Goal: Find contact information: Find contact information

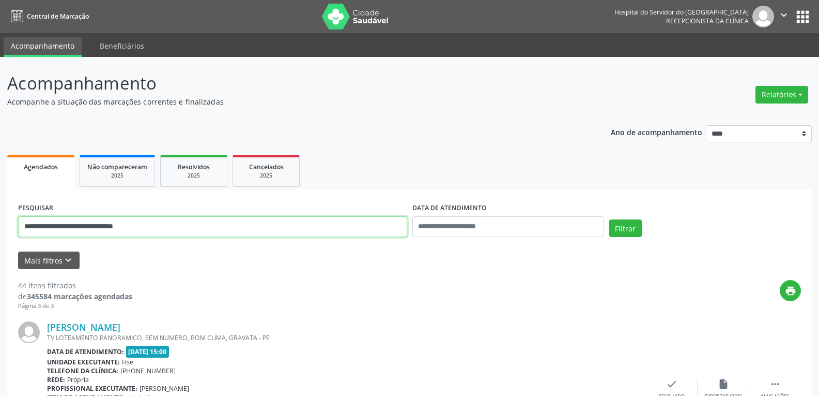
drag, startPoint x: 187, startPoint y: 230, endPoint x: 0, endPoint y: 250, distance: 188.2
click at [610, 219] on button "Filtrar" at bounding box center [626, 228] width 33 height 18
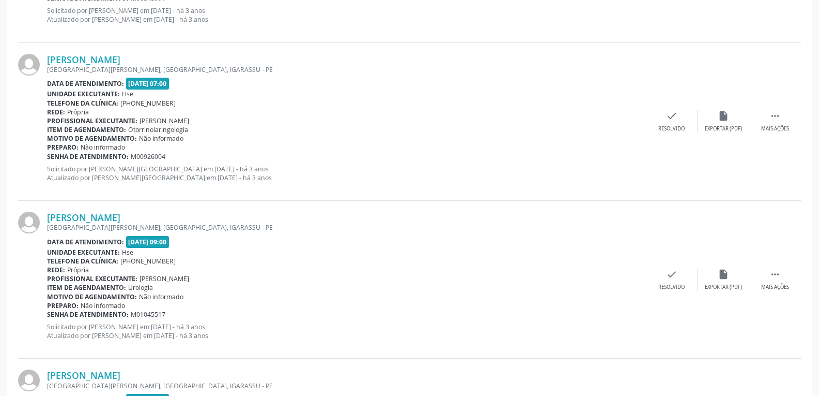
scroll to position [1354, 0]
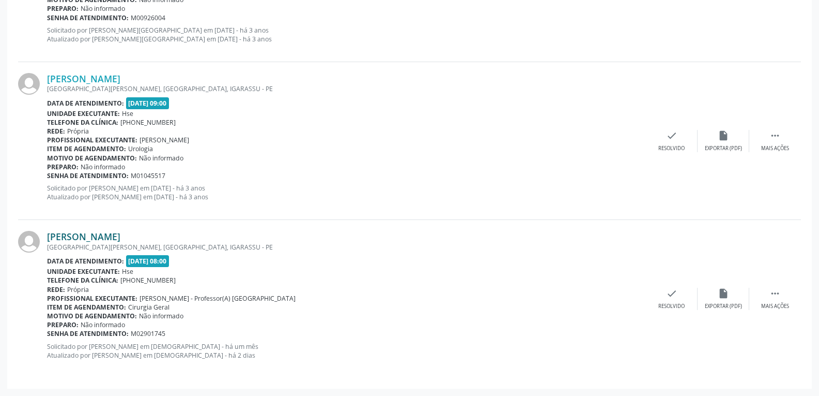
click at [92, 235] on link "[PERSON_NAME]" at bounding box center [83, 236] width 73 height 11
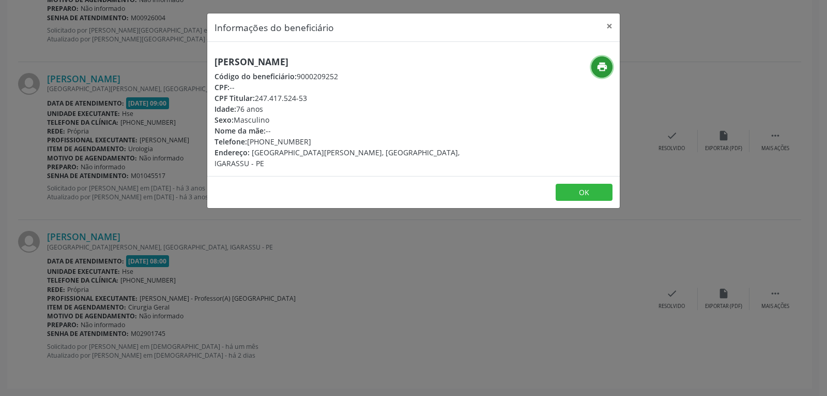
click at [602, 64] on icon "print" at bounding box center [602, 66] width 11 height 11
drag, startPoint x: 254, startPoint y: 99, endPoint x: 360, endPoint y: 98, distance: 106.0
click at [360, 98] on div "CPF Titular: 247.417.524-53" at bounding box center [345, 98] width 261 height 11
copy div "247.417.524-53"
drag, startPoint x: 263, startPoint y: 140, endPoint x: 338, endPoint y: 139, distance: 74.5
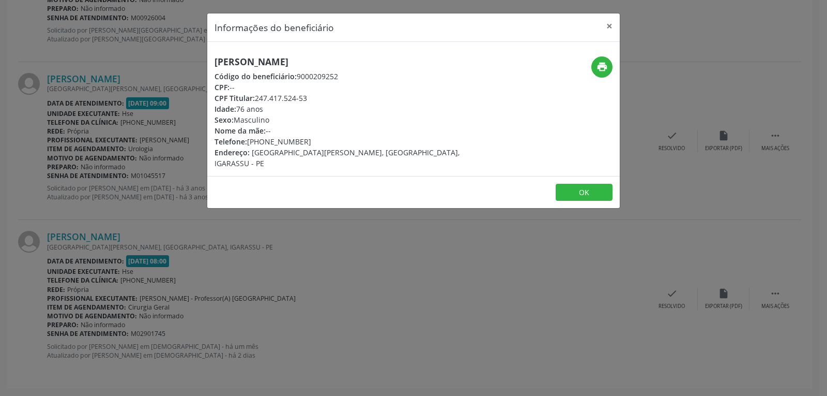
click at [338, 139] on div "Telefone: [PHONE_NUMBER]" at bounding box center [345, 141] width 261 height 11
copy div "99490-4825"
drag, startPoint x: 256, startPoint y: 97, endPoint x: 336, endPoint y: 96, distance: 79.6
click at [336, 96] on div "CPF Titular: 247.417.524-53" at bounding box center [345, 98] width 261 height 11
copy div "247.417.524-53"
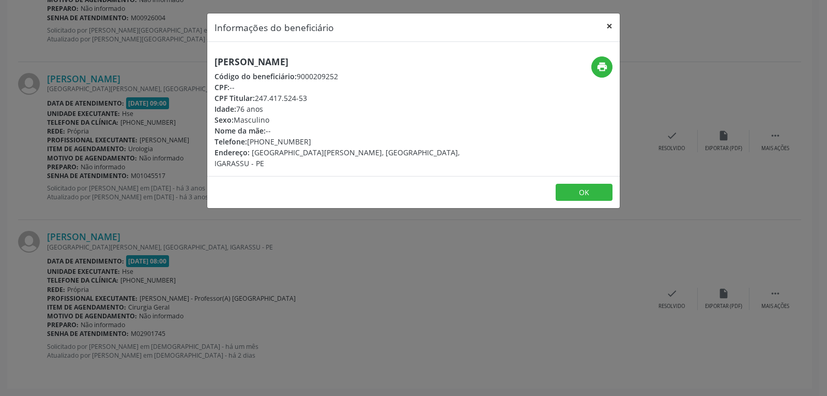
click at [611, 23] on button "×" at bounding box center [609, 25] width 21 height 25
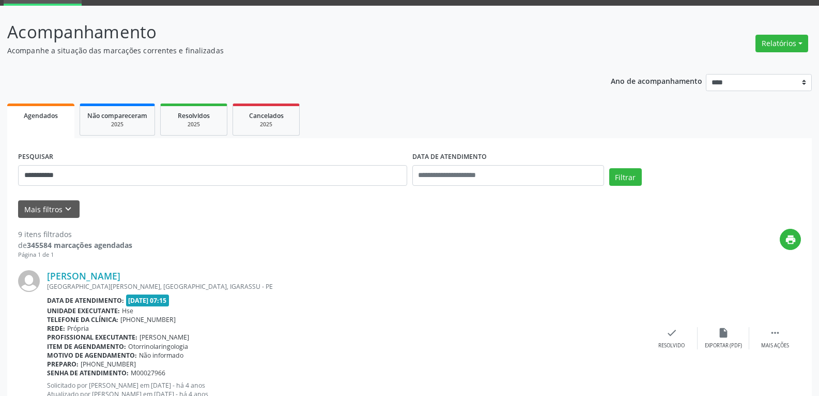
scroll to position [0, 0]
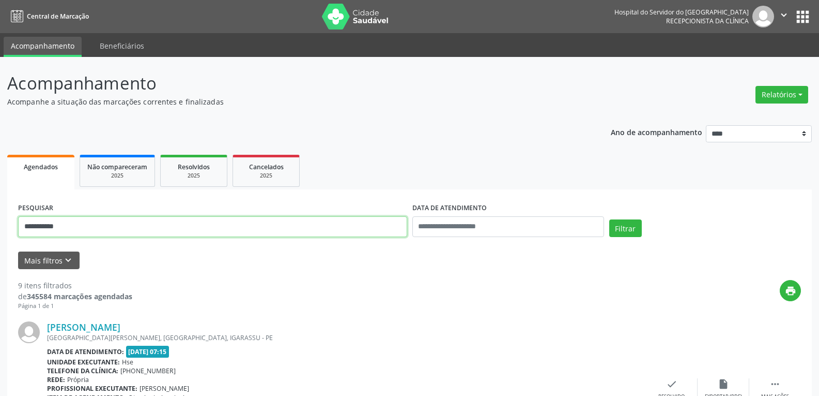
drag, startPoint x: 97, startPoint y: 231, endPoint x: 0, endPoint y: 217, distance: 97.6
click at [610, 219] on button "Filtrar" at bounding box center [626, 228] width 33 height 18
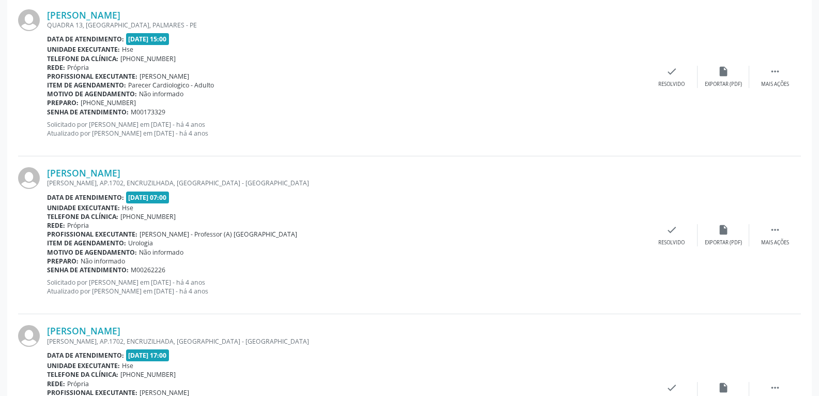
scroll to position [569, 0]
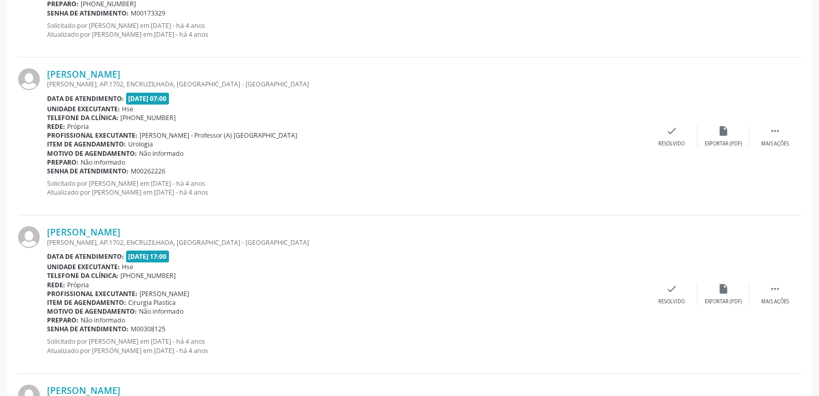
click at [93, 74] on link "[PERSON_NAME]" at bounding box center [83, 73] width 73 height 11
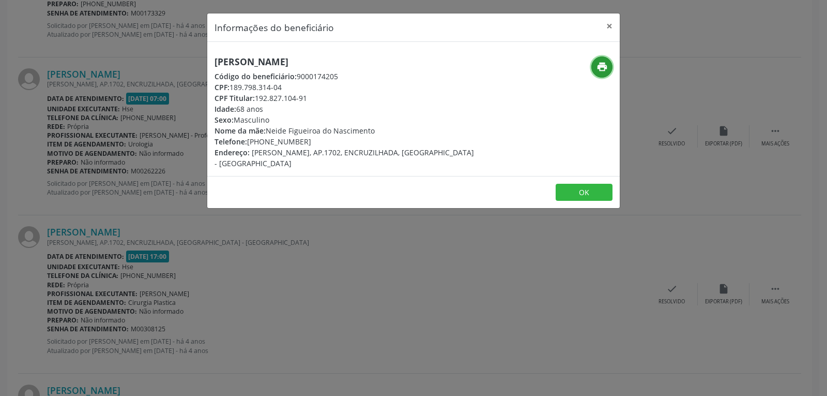
click at [605, 69] on icon "print" at bounding box center [602, 66] width 11 height 11
click at [611, 67] on button "print" at bounding box center [601, 66] width 21 height 21
drag, startPoint x: 257, startPoint y: 97, endPoint x: 338, endPoint y: 97, distance: 80.7
click at [338, 97] on div "CPF Titular: 192.827.104-91" at bounding box center [345, 98] width 261 height 11
copy div "192.827.104-91"
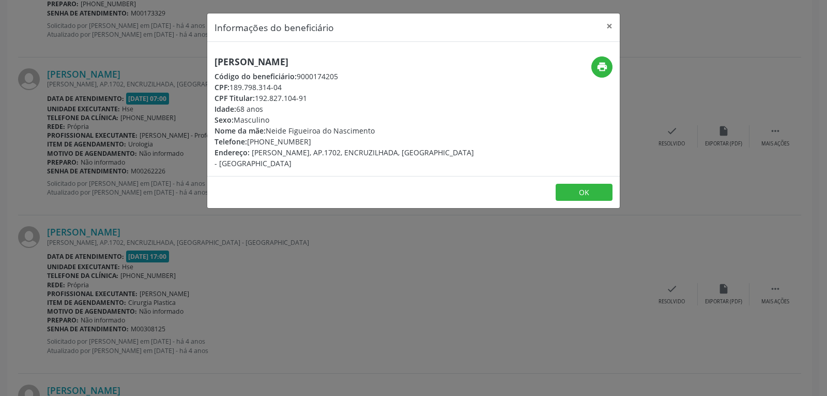
drag, startPoint x: 263, startPoint y: 140, endPoint x: 331, endPoint y: 140, distance: 68.2
click at [331, 140] on div "Telefone: [PHONE_NUMBER]" at bounding box center [345, 141] width 261 height 11
copy div "98106-3633"
click at [610, 26] on button "×" at bounding box center [609, 25] width 21 height 25
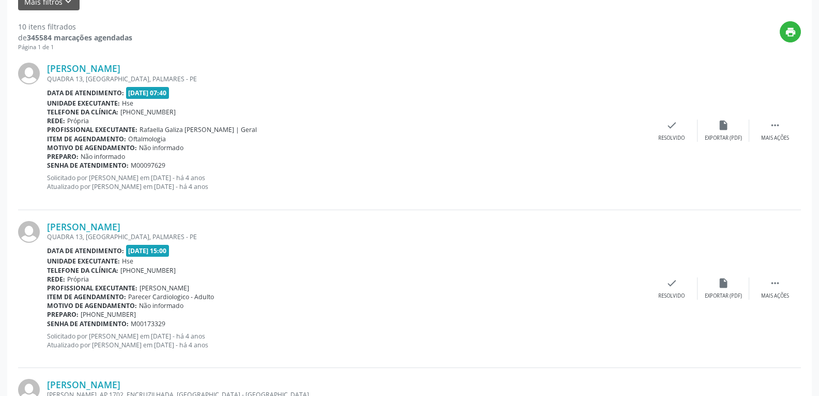
scroll to position [0, 0]
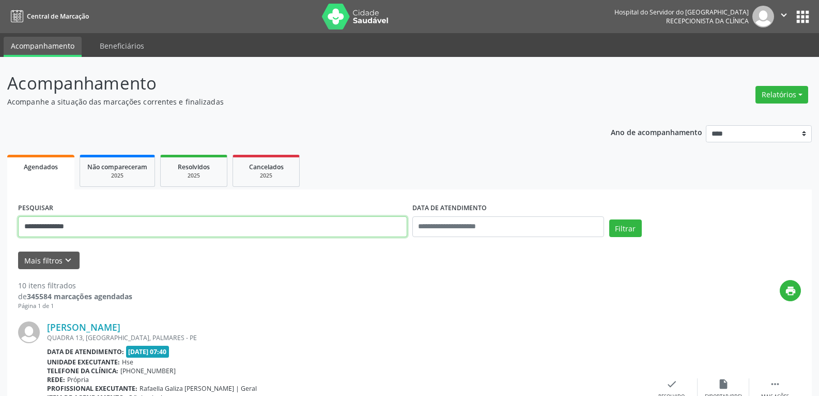
drag, startPoint x: 116, startPoint y: 224, endPoint x: 0, endPoint y: 222, distance: 116.3
type input "**********"
click at [610, 219] on button "Filtrar" at bounding box center [626, 228] width 33 height 18
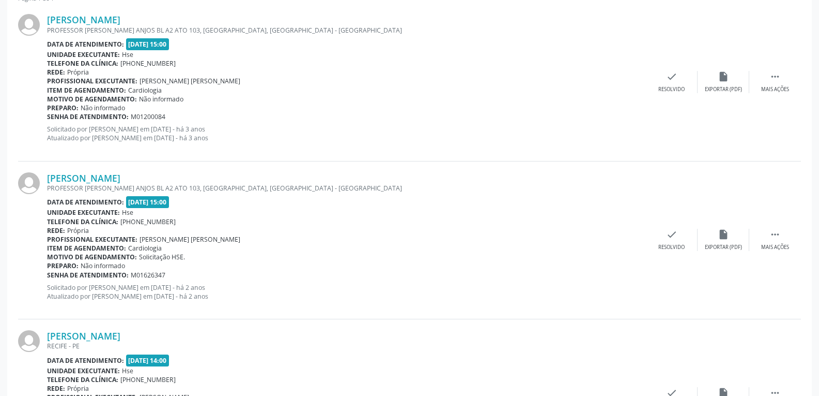
scroll to position [406, 0]
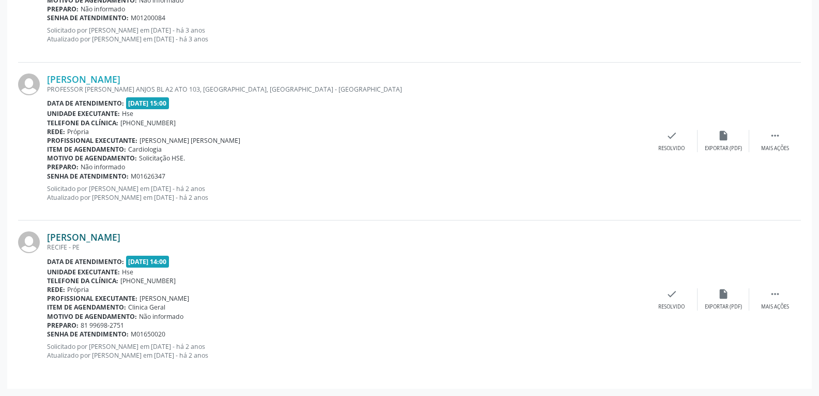
click at [108, 234] on link "[PERSON_NAME]" at bounding box center [83, 236] width 73 height 11
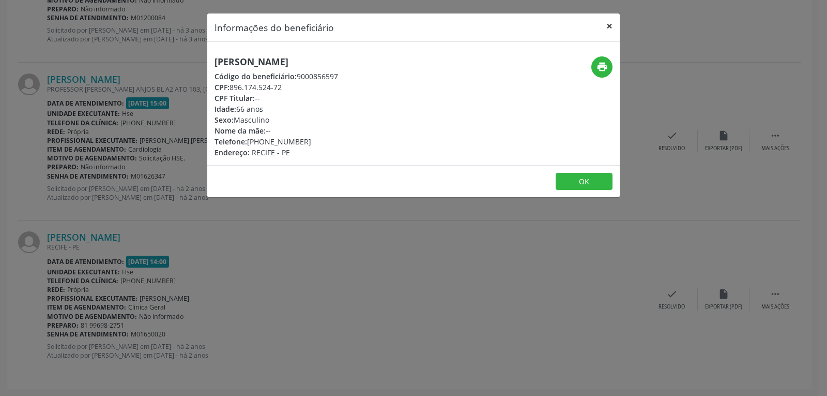
click at [614, 25] on button "×" at bounding box center [609, 25] width 21 height 25
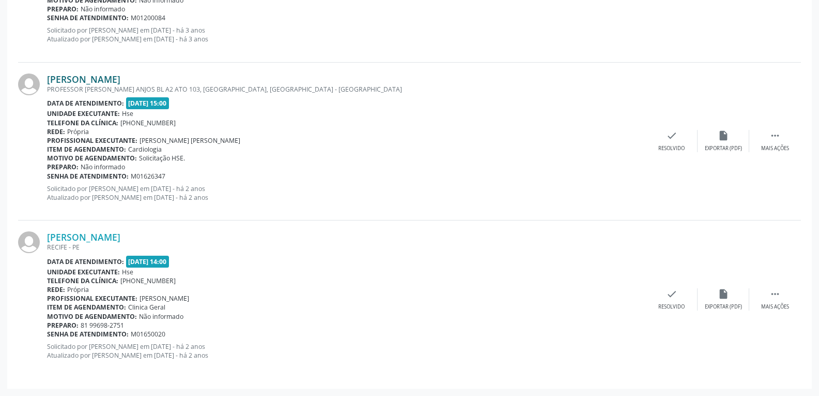
click at [82, 81] on link "[PERSON_NAME]" at bounding box center [83, 78] width 73 height 11
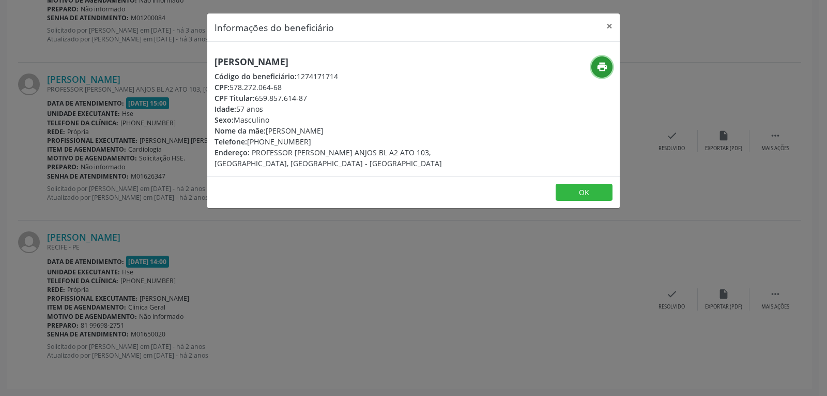
click at [597, 66] on icon "print" at bounding box center [602, 66] width 11 height 11
drag, startPoint x: 255, startPoint y: 97, endPoint x: 353, endPoint y: 97, distance: 97.7
click at [353, 97] on div "CPF Titular: 659.857.614-87" at bounding box center [345, 98] width 261 height 11
copy div "659.857.614-87"
drag, startPoint x: 263, startPoint y: 144, endPoint x: 303, endPoint y: 142, distance: 40.4
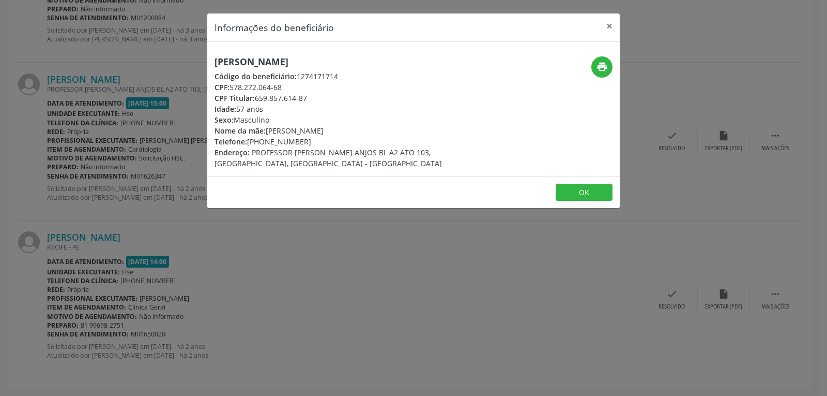
click at [303, 142] on div "Telefone: [PHONE_NUMBER]" at bounding box center [345, 141] width 261 height 11
copy div "99800-7505"
click at [609, 28] on button "×" at bounding box center [609, 25] width 21 height 25
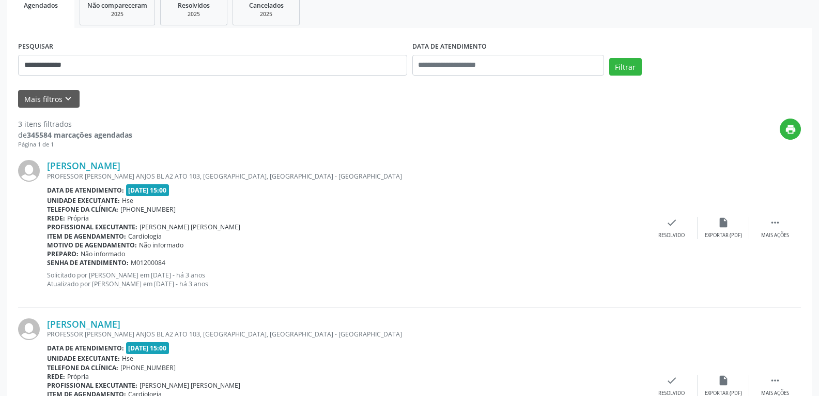
scroll to position [147, 0]
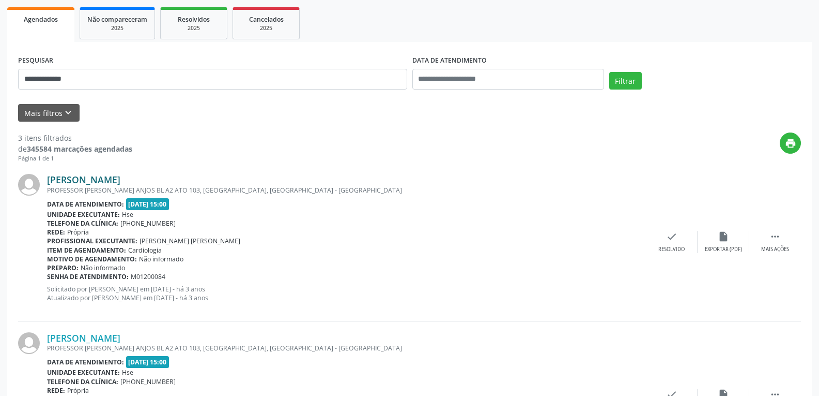
click at [95, 180] on link "[PERSON_NAME]" at bounding box center [83, 179] width 73 height 11
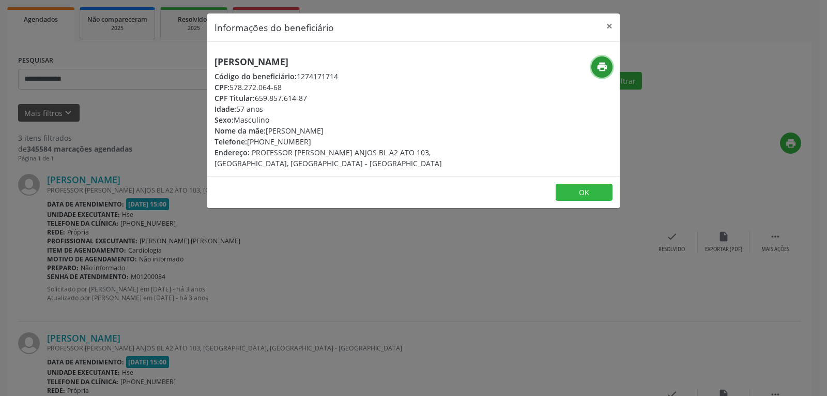
click at [595, 63] on button "print" at bounding box center [601, 66] width 21 height 21
click at [603, 21] on button "×" at bounding box center [609, 25] width 21 height 25
